Goal: Task Accomplishment & Management: Use online tool/utility

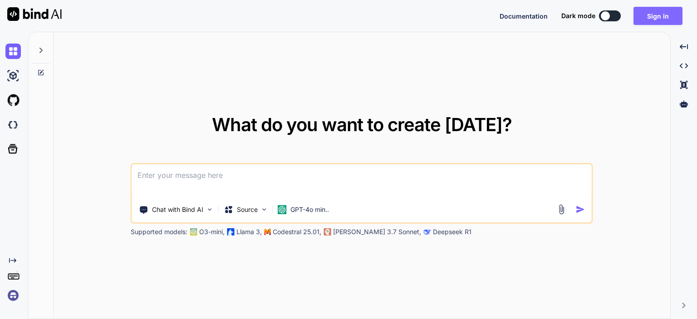
click at [659, 8] on button "Sign in" at bounding box center [658, 16] width 49 height 18
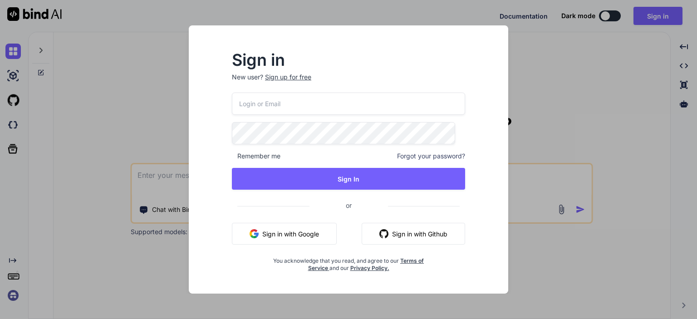
click at [330, 107] on input "email" at bounding box center [348, 104] width 233 height 22
paste input "[EMAIL_ADDRESS][DOMAIN_NAME]"
type input "[EMAIL_ADDRESS][DOMAIN_NAME]"
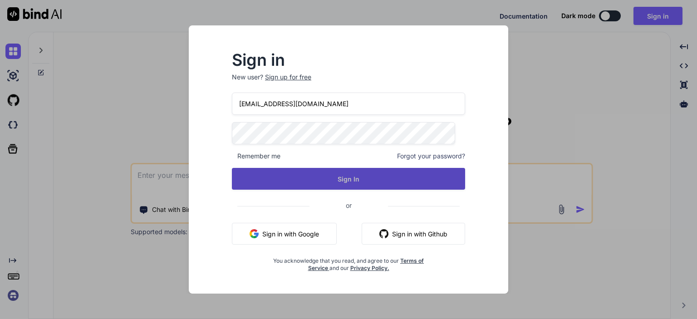
click at [316, 180] on button "Sign In" at bounding box center [348, 179] width 233 height 22
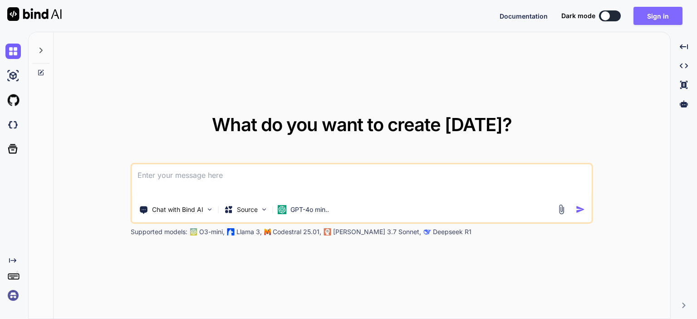
click at [646, 21] on button "Sign in" at bounding box center [658, 16] width 49 height 18
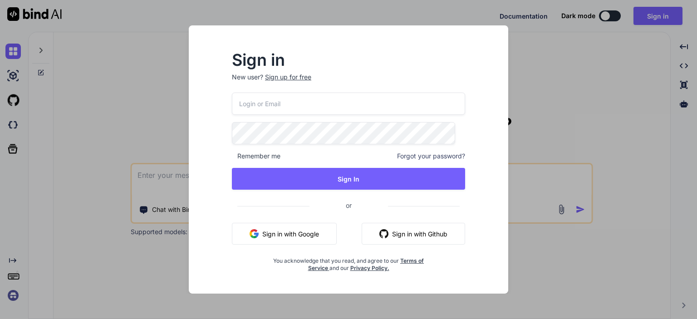
click at [379, 108] on input "email" at bounding box center [348, 104] width 233 height 22
paste input "[EMAIL_ADDRESS][DOMAIN_NAME]"
type input "[EMAIL_ADDRESS][DOMAIN_NAME]"
type textarea "x"
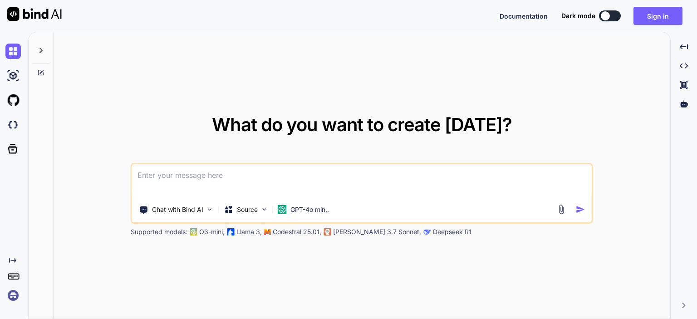
type textarea "x"
click at [654, 13] on button "Sign in" at bounding box center [658, 16] width 49 height 18
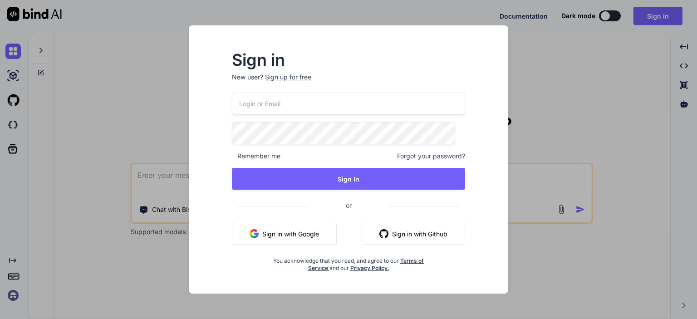
click at [232, 93] on div at bounding box center [232, 93] width 0 height 0
click at [369, 89] on p "New user? Sign up for free" at bounding box center [348, 83] width 233 height 20
click at [367, 104] on input "email" at bounding box center [348, 104] width 233 height 22
click at [232, 93] on div at bounding box center [232, 93] width 0 height 0
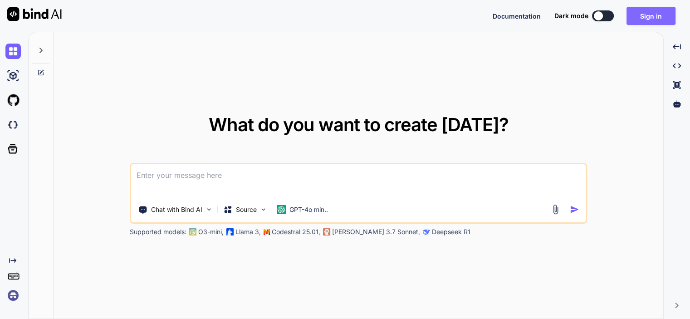
click at [646, 18] on button "Sign in" at bounding box center [651, 16] width 49 height 18
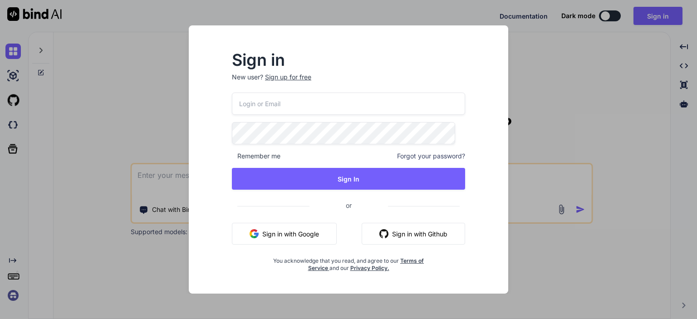
click at [232, 93] on div at bounding box center [232, 93] width 0 height 0
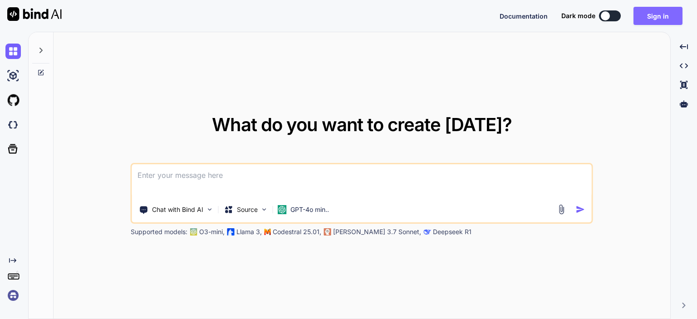
click at [659, 14] on button "Sign in" at bounding box center [658, 16] width 49 height 18
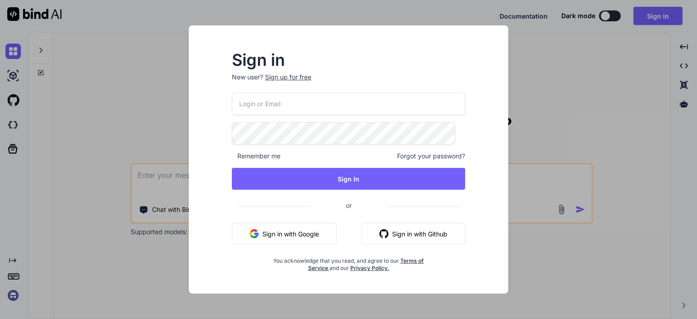
click at [232, 93] on div at bounding box center [232, 93] width 0 height 0
type textarea "x"
type input "swissmadedirect@gmail.com"
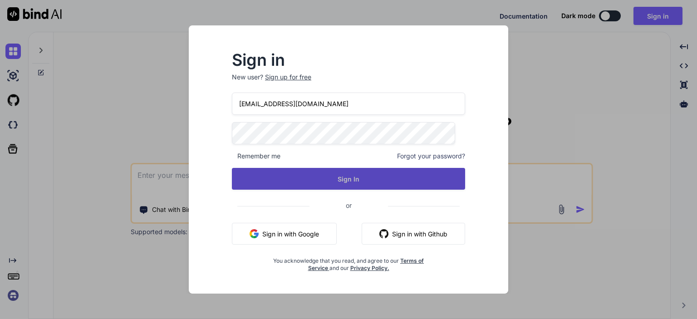
click at [379, 179] on button "Sign In" at bounding box center [348, 179] width 233 height 22
click at [320, 172] on button "Sign In" at bounding box center [348, 179] width 233 height 22
click at [370, 174] on button "Sign In" at bounding box center [348, 179] width 233 height 22
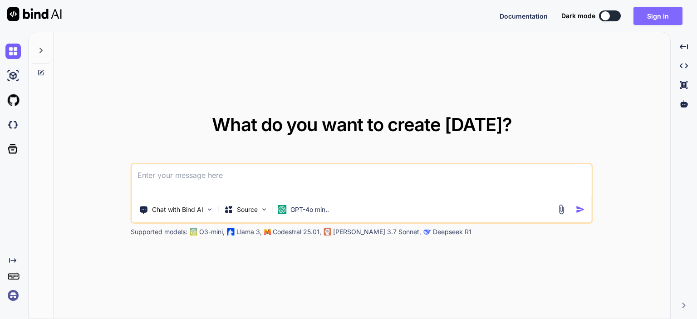
type textarea "x"
click at [648, 21] on button "Sign in" at bounding box center [651, 16] width 49 height 18
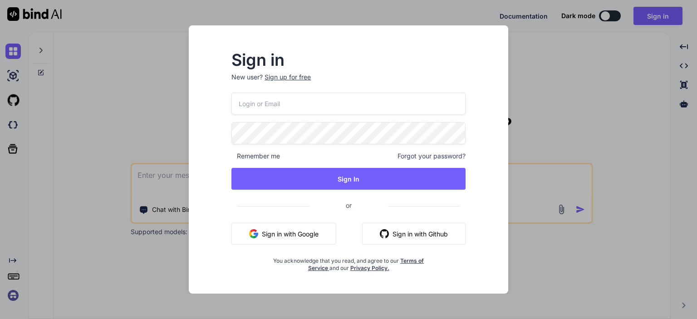
click at [448, 103] on input "email" at bounding box center [348, 104] width 234 height 22
click at [231, 93] on div at bounding box center [231, 93] width 0 height 0
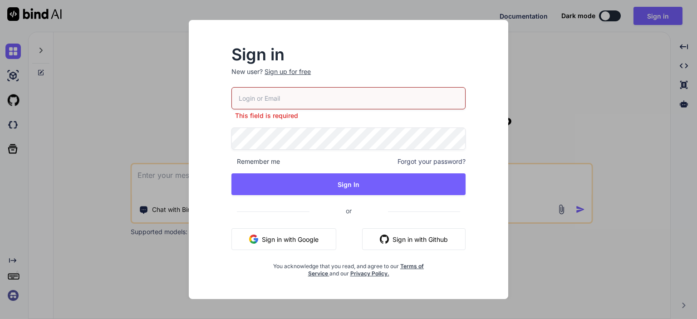
type input "[EMAIL_ADDRESS][DOMAIN_NAME]"
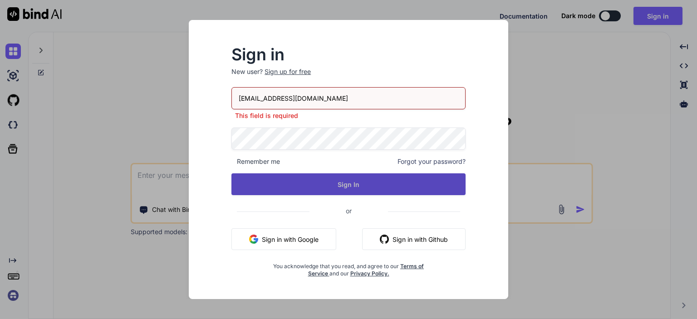
click at [365, 192] on div "[EMAIL_ADDRESS][DOMAIN_NAME] This field is required Remember me Forgot your pas…" at bounding box center [348, 182] width 234 height 190
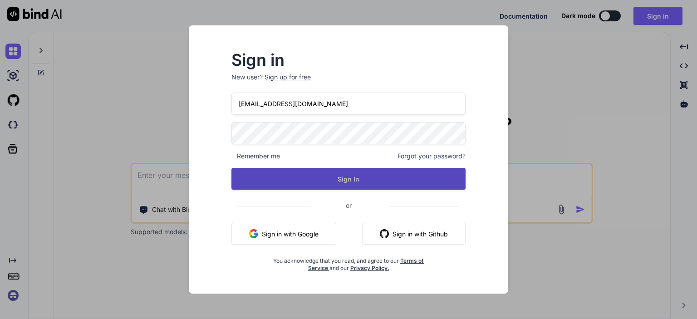
click at [370, 176] on button "Sign In" at bounding box center [348, 179] width 234 height 22
click at [328, 172] on button "Sign In" at bounding box center [348, 179] width 234 height 22
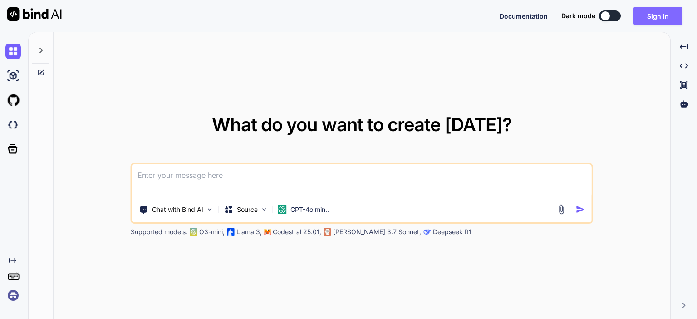
click at [662, 14] on button "Sign in" at bounding box center [658, 16] width 49 height 18
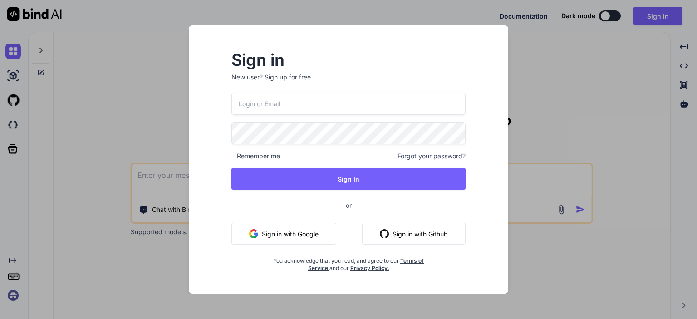
click at [231, 93] on div at bounding box center [231, 93] width 0 height 0
type input "swissmadedirect@gmail.com"
click at [386, 167] on div "swissmadedirect@gmail.com Remember me Forgot your password? Sign In or Sign in …" at bounding box center [348, 182] width 234 height 179
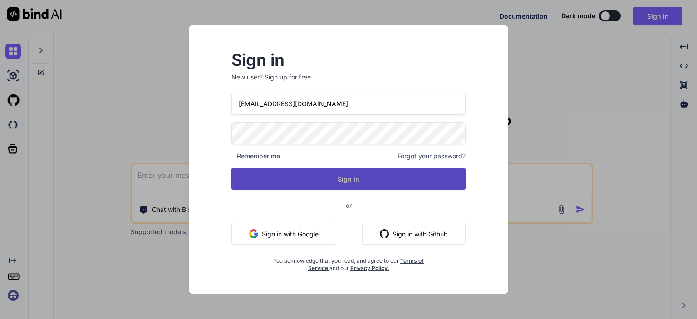
click at [351, 180] on button "Sign In" at bounding box center [348, 179] width 234 height 22
click at [354, 173] on button "Sign In" at bounding box center [348, 179] width 234 height 22
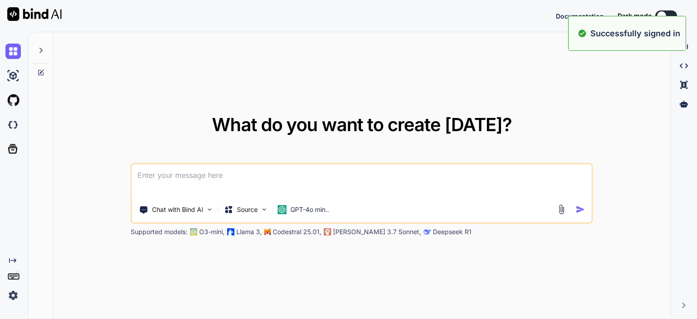
click at [310, 107] on div "What do you want to create today? Chat with Bind AI Source GPT-4o min.. Support…" at bounding box center [362, 175] width 617 height 287
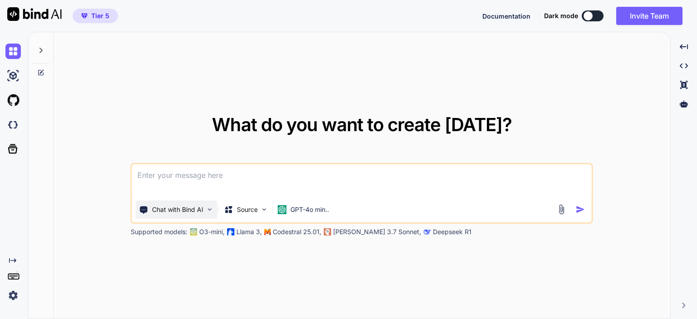
click at [212, 209] on img at bounding box center [210, 210] width 8 height 8
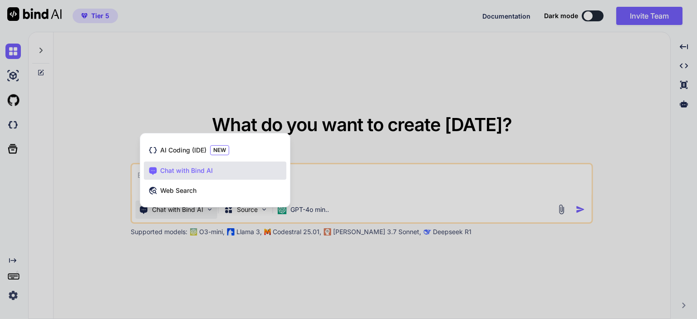
click at [137, 96] on div at bounding box center [348, 159] width 697 height 319
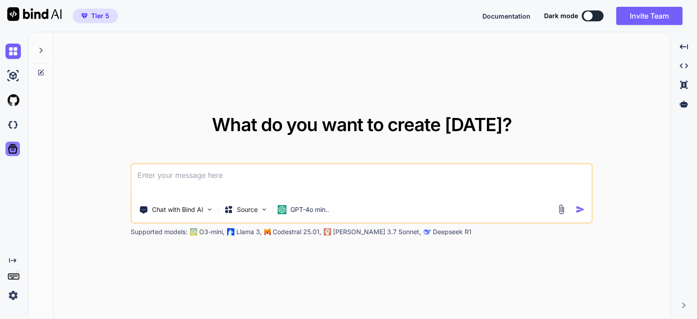
click at [18, 152] on icon at bounding box center [12, 149] width 13 height 13
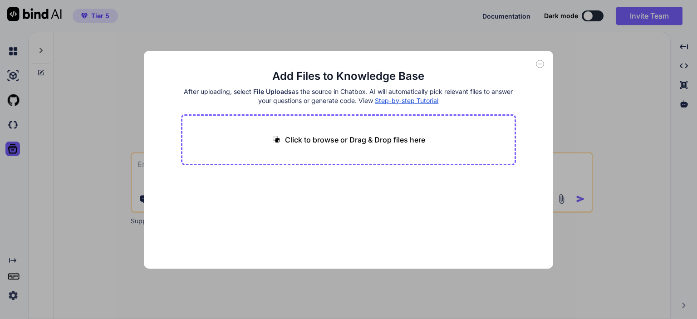
click at [104, 186] on div "Add Files to Knowledge Base After uploading, select File Uploads as the source …" at bounding box center [348, 159] width 697 height 319
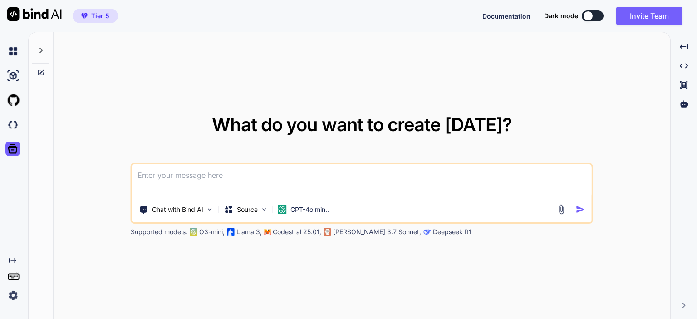
click at [15, 281] on icon at bounding box center [13, 276] width 13 height 13
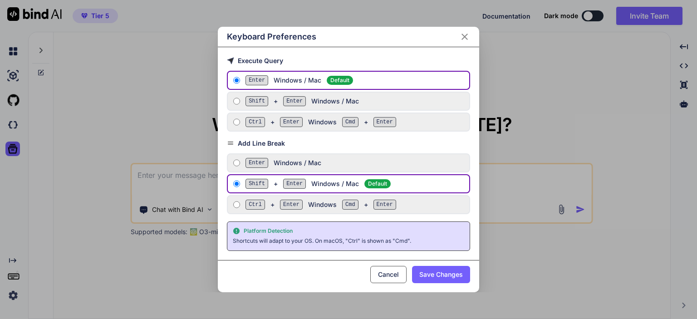
click at [468, 41] on icon "Close" at bounding box center [464, 36] width 11 height 11
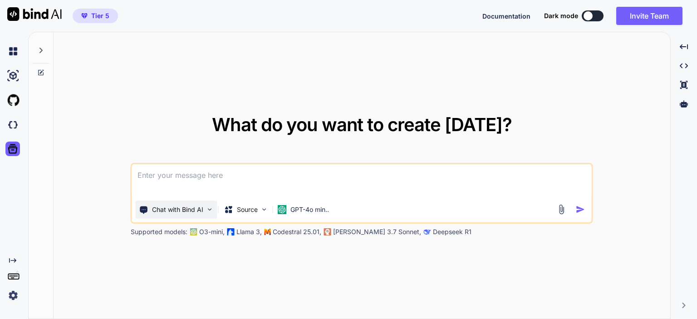
click at [210, 206] on img at bounding box center [210, 210] width 8 height 8
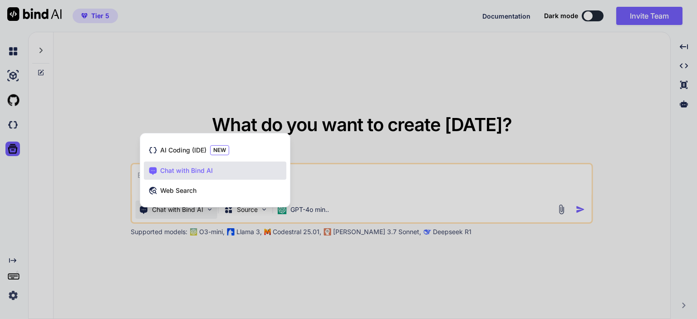
click at [210, 206] on div "AI Coding (IDE) NEW Chat with Bind AI Web Search" at bounding box center [215, 172] width 150 height 70
click at [266, 219] on div at bounding box center [348, 159] width 697 height 319
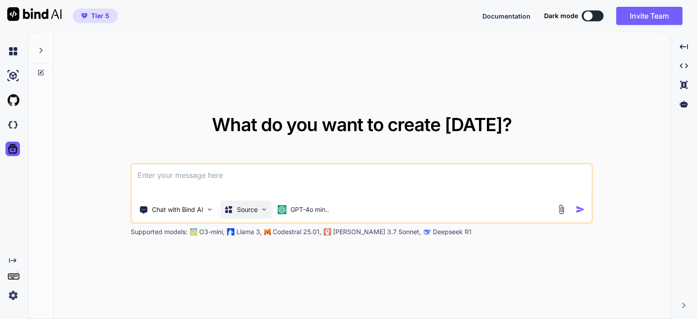
click at [265, 212] on img at bounding box center [265, 210] width 8 height 8
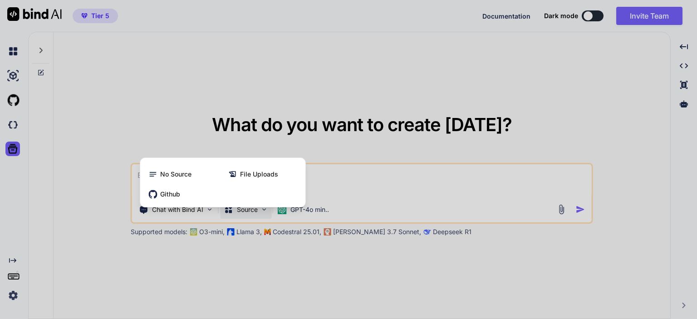
click at [269, 274] on div at bounding box center [348, 159] width 697 height 319
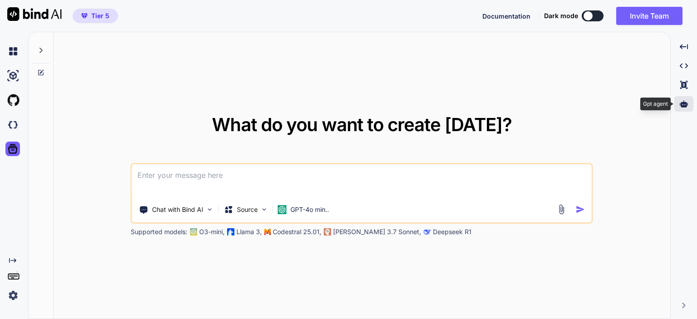
click at [684, 107] on icon at bounding box center [684, 103] width 8 height 7
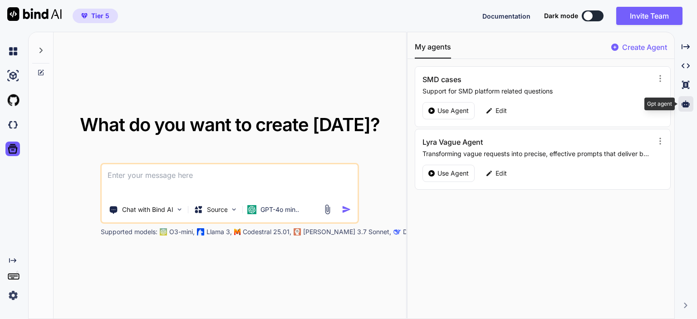
click at [687, 99] on div at bounding box center [686, 103] width 15 height 15
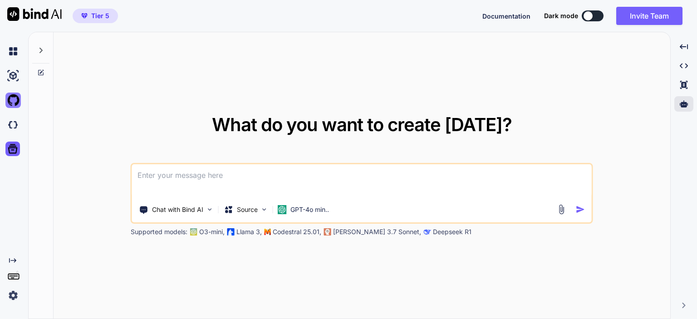
click at [15, 107] on img at bounding box center [12, 100] width 15 height 15
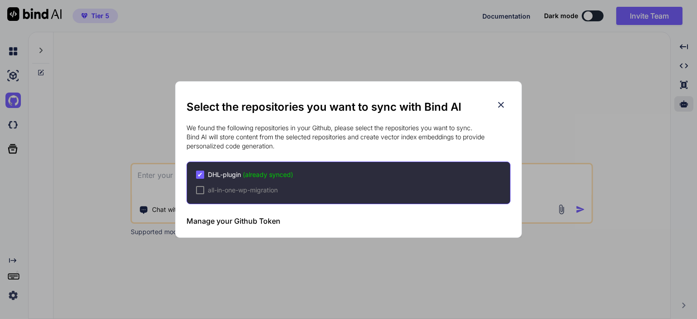
click at [505, 105] on icon at bounding box center [501, 105] width 10 height 10
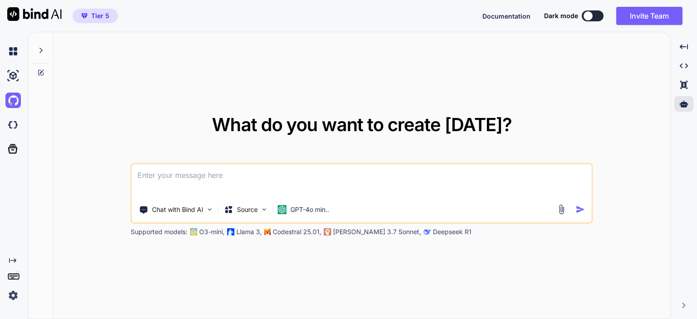
click at [15, 297] on img at bounding box center [12, 295] width 15 height 15
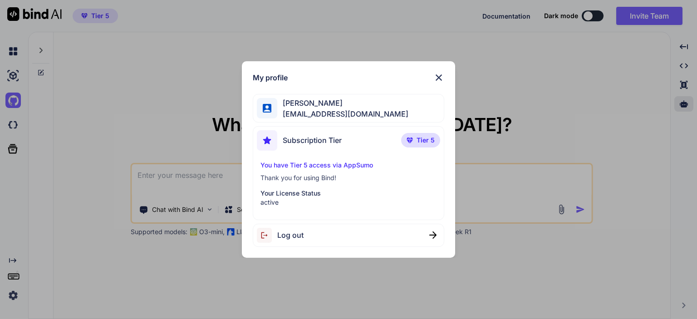
click at [438, 76] on img at bounding box center [438, 77] width 11 height 11
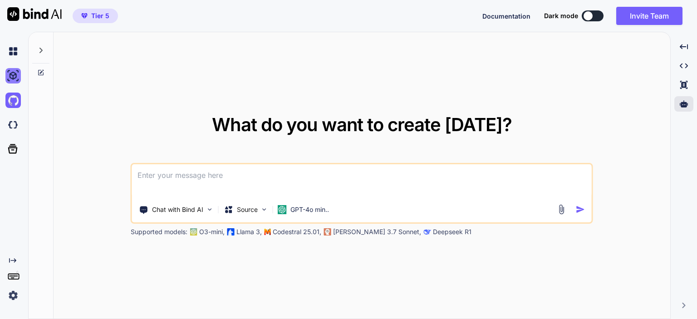
click at [7, 78] on img at bounding box center [12, 75] width 15 height 15
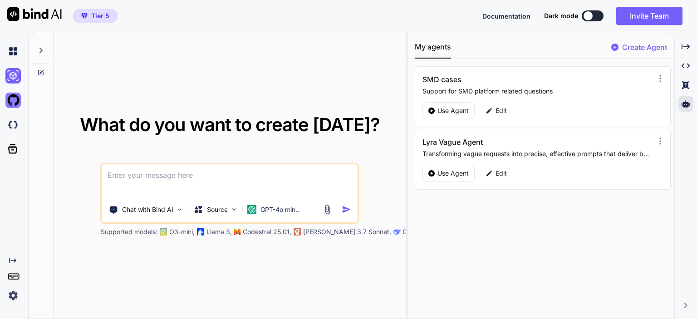
click at [14, 107] on img at bounding box center [12, 100] width 15 height 15
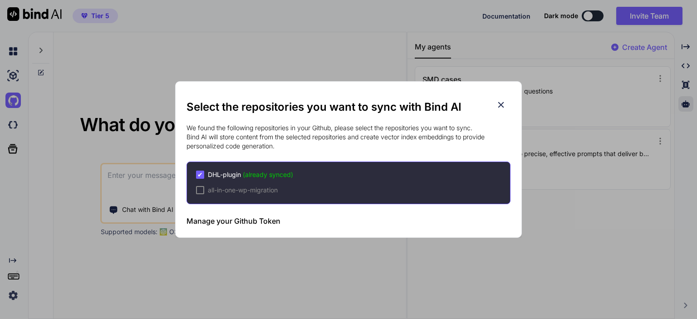
click at [15, 128] on div "Select the repositories you want to sync with Bind AI We found the following re…" at bounding box center [348, 159] width 697 height 319
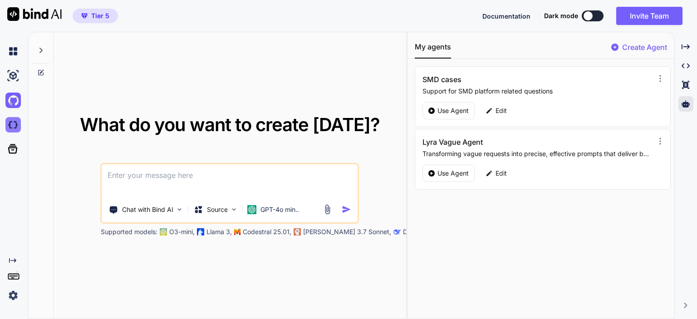
click at [15, 127] on img at bounding box center [12, 124] width 15 height 15
click at [592, 17] on button at bounding box center [593, 15] width 22 height 11
click at [584, 13] on div at bounding box center [588, 15] width 9 height 9
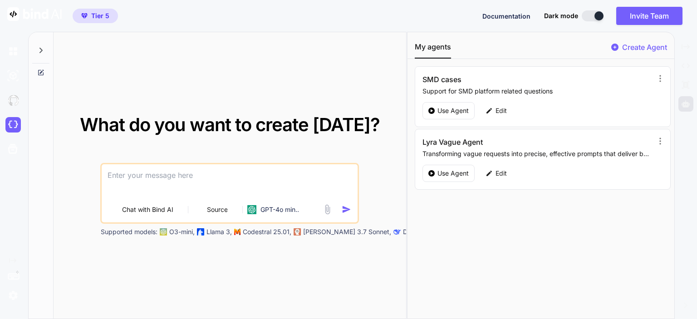
click at [590, 18] on button at bounding box center [593, 15] width 22 height 11
click at [13, 51] on img at bounding box center [12, 51] width 15 height 15
click at [689, 101] on icon at bounding box center [686, 104] width 8 height 8
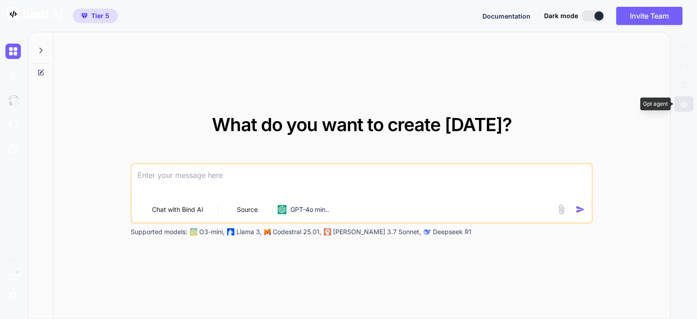
type textarea "x"
click at [591, 17] on button at bounding box center [593, 15] width 22 height 11
click at [562, 17] on span "Dark mode" at bounding box center [561, 15] width 34 height 9
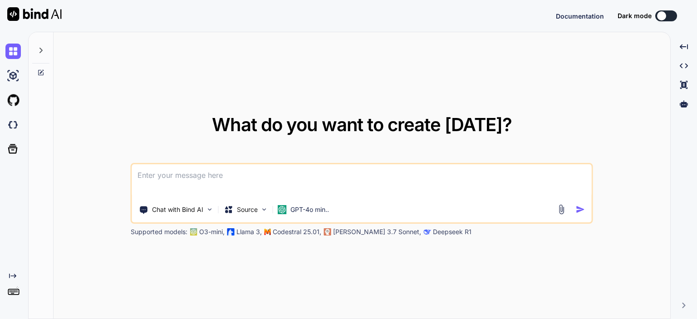
click at [365, 119] on span "What do you want to create [DATE]?" at bounding box center [362, 124] width 300 height 22
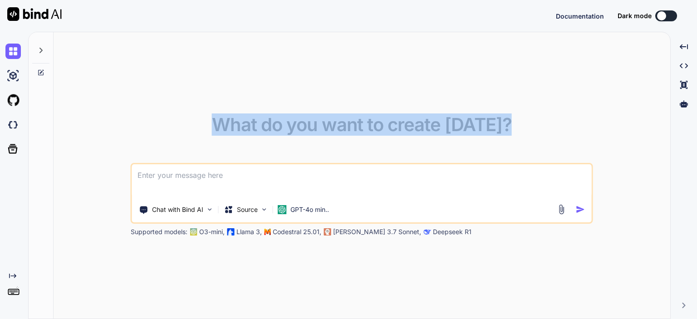
click at [365, 119] on span "What do you want to create [DATE]?" at bounding box center [362, 124] width 300 height 22
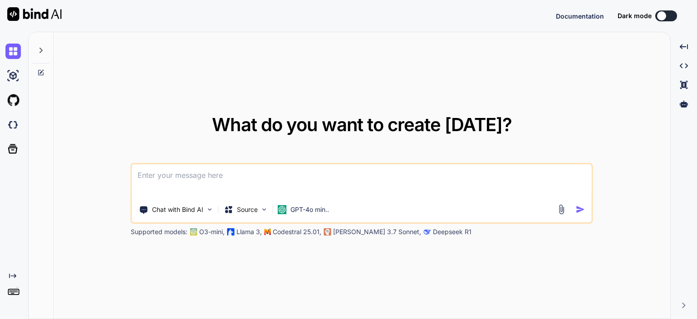
click at [341, 180] on textarea at bounding box center [362, 181] width 460 height 34
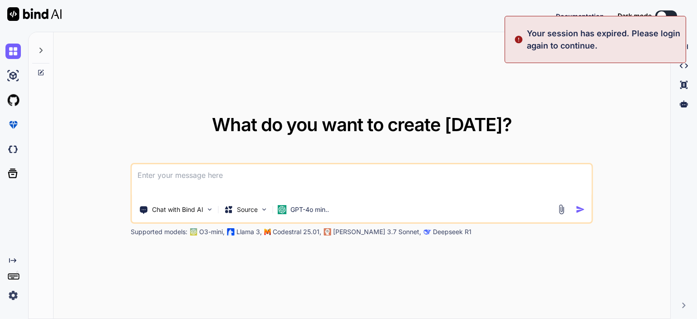
type textarea "x"
